Goal: Transaction & Acquisition: Subscribe to service/newsletter

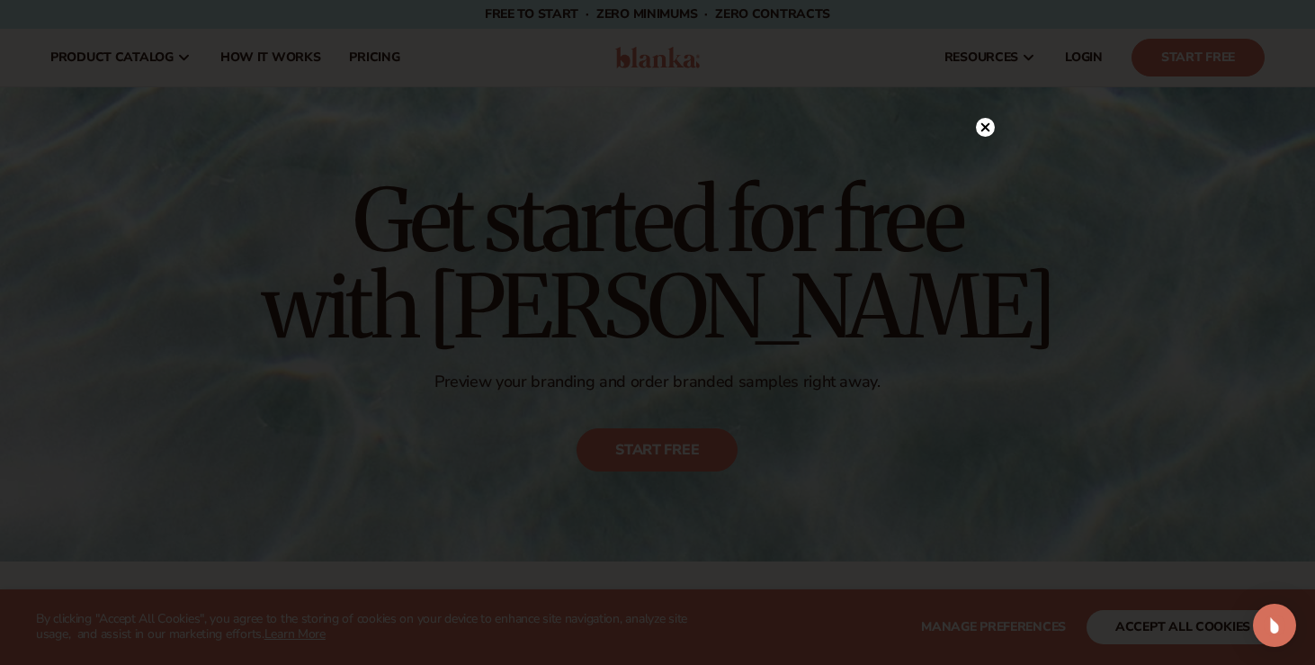
click at [988, 131] on icon at bounding box center [985, 127] width 9 height 9
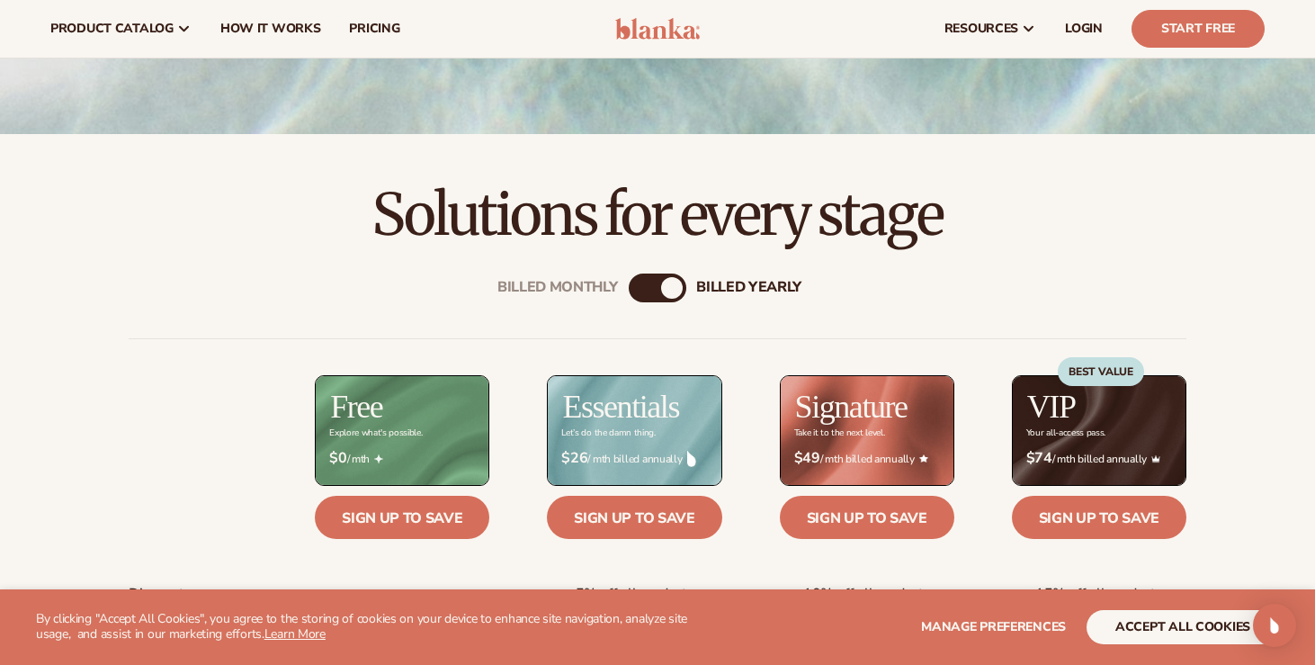
scroll to position [169, 0]
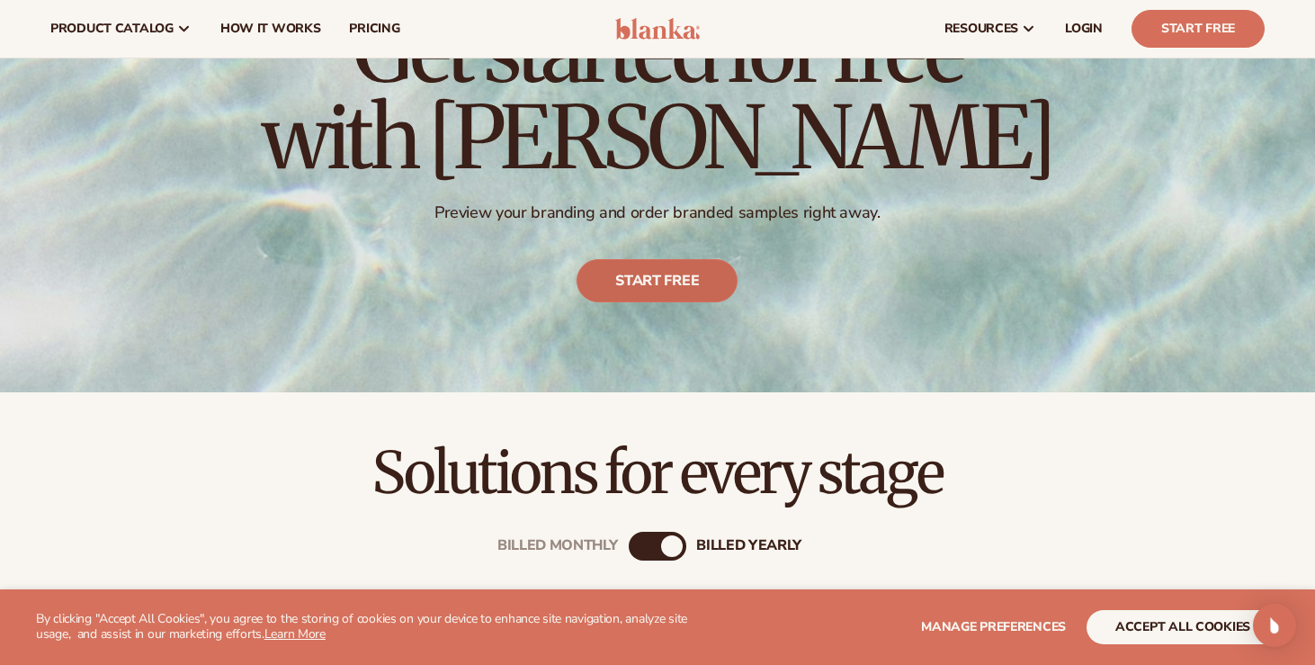
click at [644, 285] on link "Start free" at bounding box center [657, 280] width 161 height 43
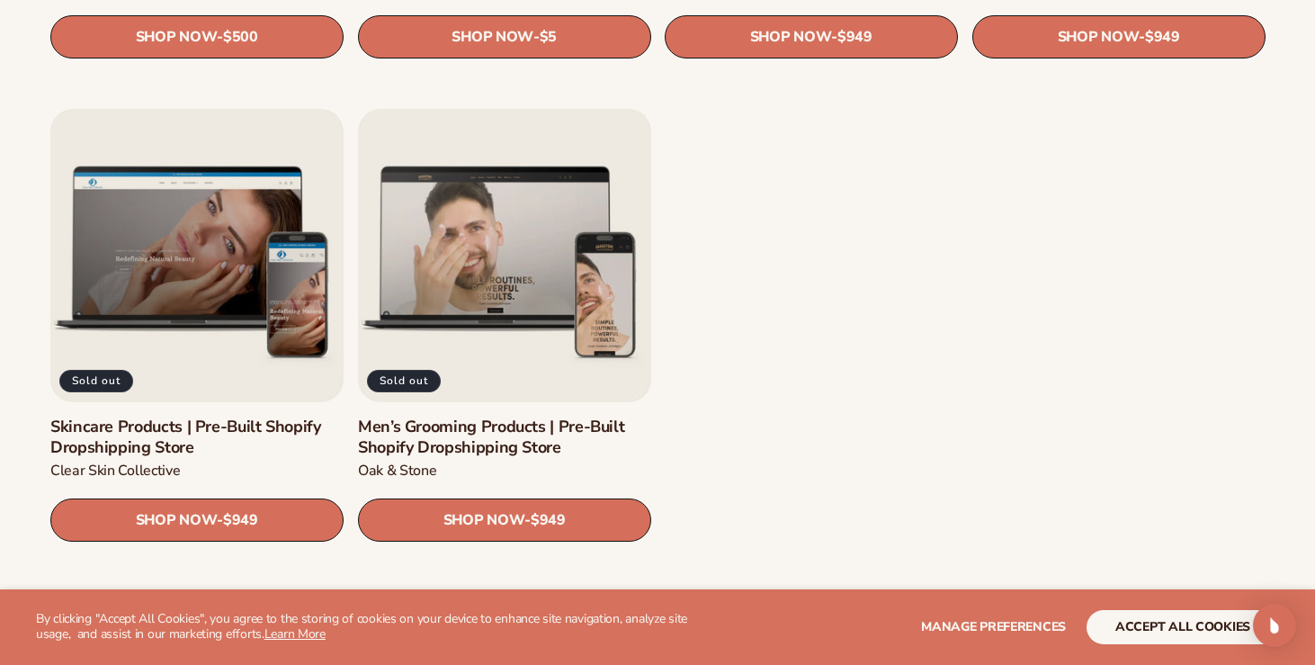
scroll to position [2398, 0]
